Goal: Task Accomplishment & Management: Manage account settings

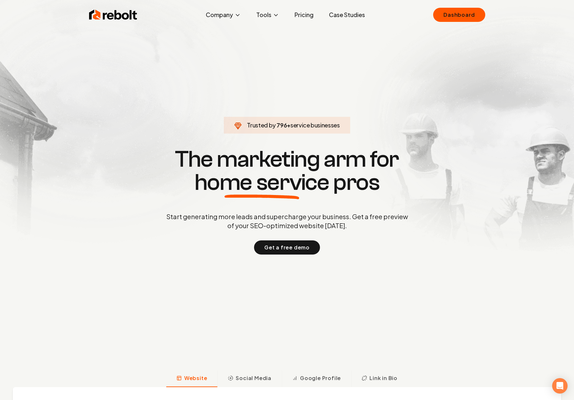
click at [485, 10] on div "Rebolt Company About Blog Jobs Tools Google Review QR Code Generator Google Bus…" at bounding box center [286, 14] width 411 height 19
click at [481, 12] on link "Dashboard" at bounding box center [459, 15] width 52 height 14
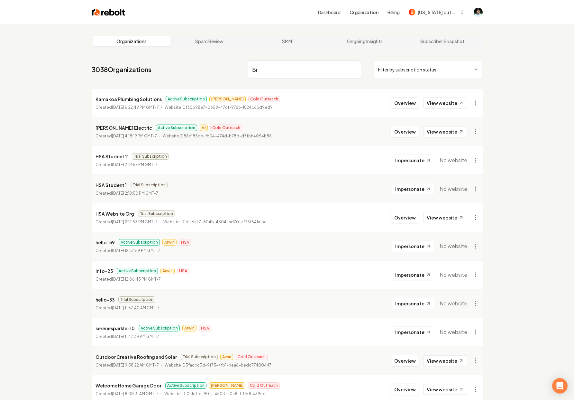
type input "B"
click at [409, 11] on div "Colorado outdoor life" at bounding box center [433, 12] width 48 height 7
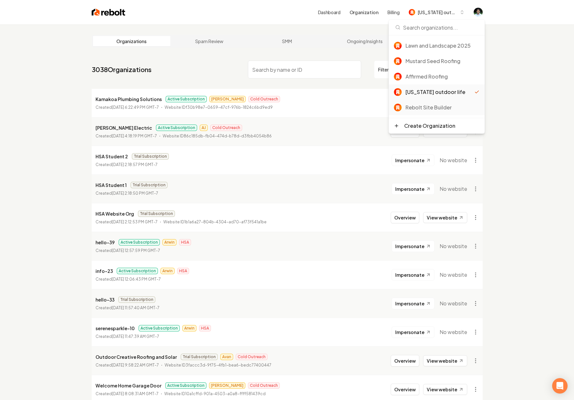
click at [433, 112] on div "Rebolt Site Builder" at bounding box center [437, 107] width 96 height 15
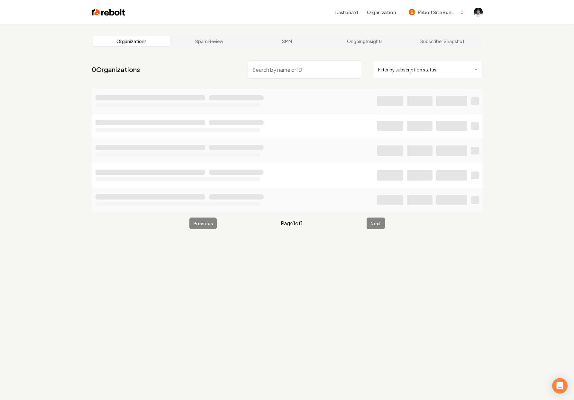
click at [321, 66] on input "search" at bounding box center [304, 69] width 113 height 18
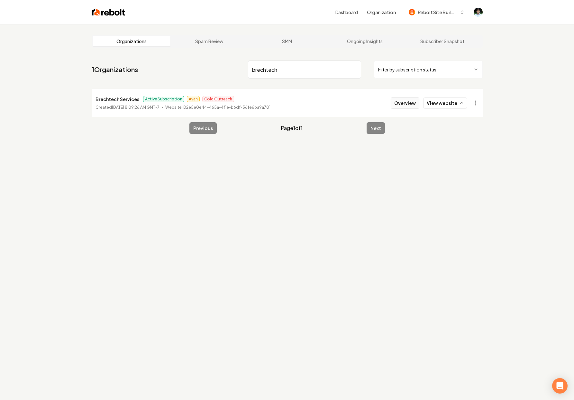
type input "brechtech"
click at [413, 99] on button "Overview" at bounding box center [405, 103] width 29 height 12
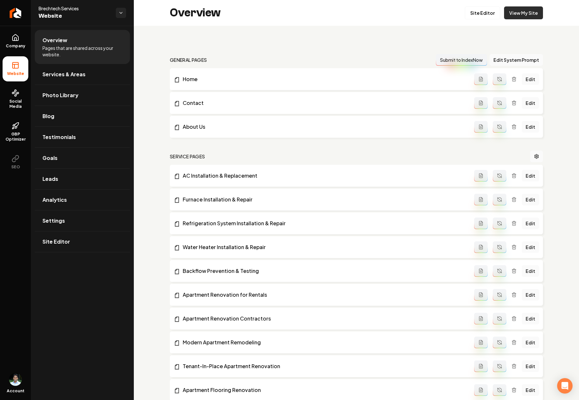
click at [530, 12] on link "View My Site" at bounding box center [523, 12] width 39 height 13
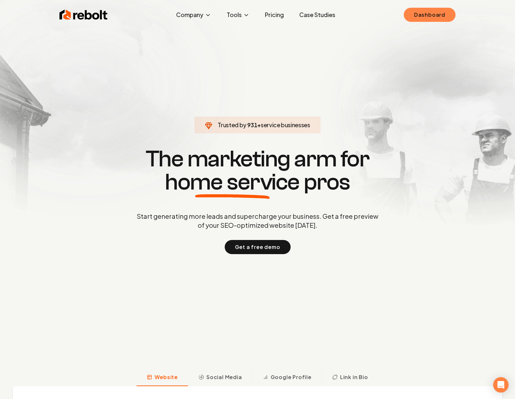
click at [432, 14] on link "Dashboard" at bounding box center [430, 15] width 52 height 14
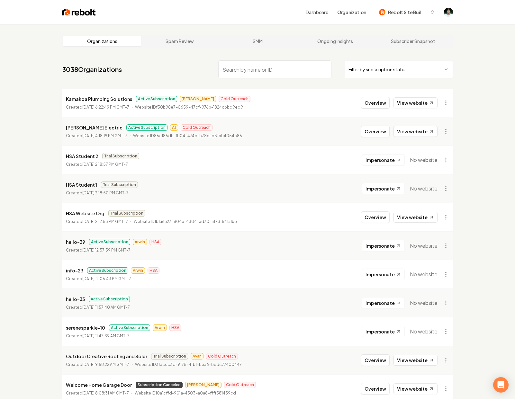
click at [261, 75] on input "search" at bounding box center [274, 69] width 113 height 18
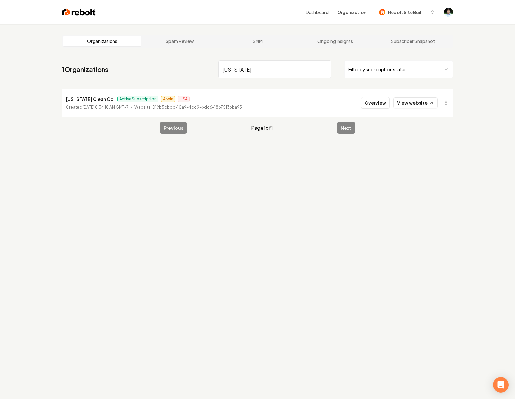
type input "[US_STATE]"
click at [358, 102] on li "[US_STATE] Clean Co Active Subscription Arwin HSA Created [DATE] 8:34:18 AM GMT…" at bounding box center [257, 103] width 391 height 28
click at [372, 103] on button "Overview" at bounding box center [375, 103] width 29 height 12
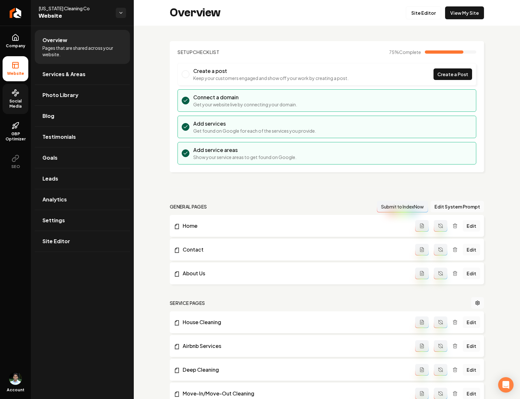
click at [26, 99] on span "Social Media" at bounding box center [16, 104] width 26 height 10
